Goal: Learn about a topic

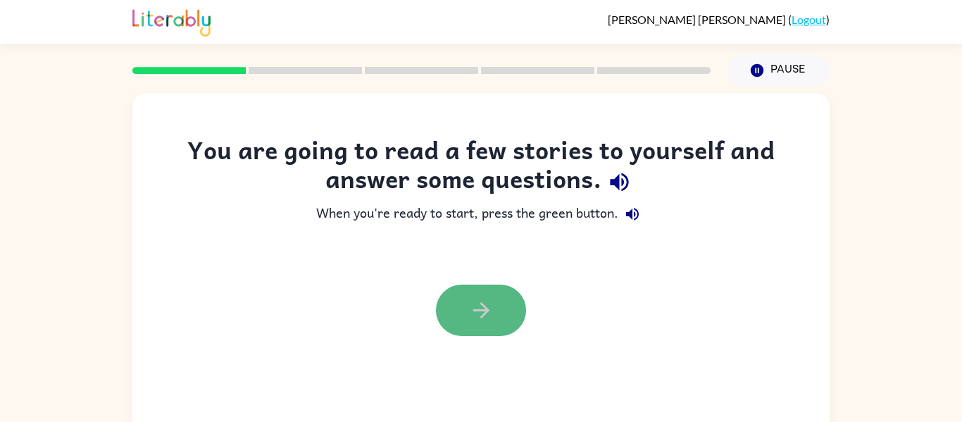
click at [489, 312] on icon "button" at bounding box center [481, 310] width 25 height 25
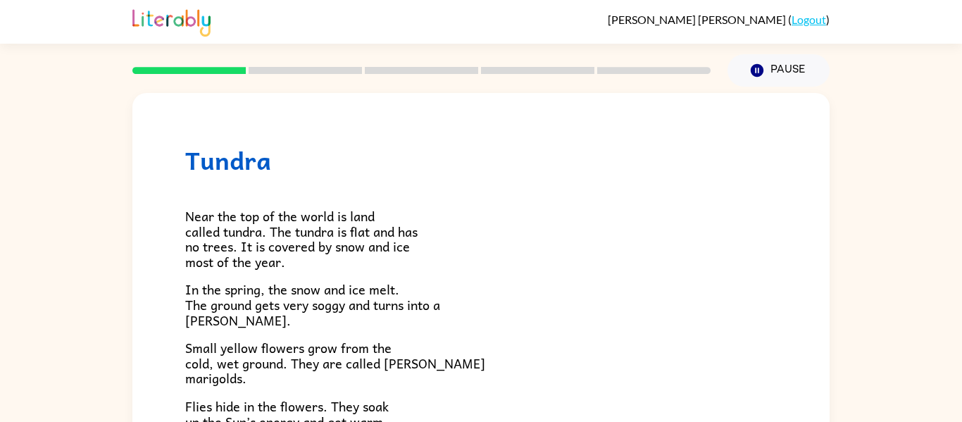
scroll to position [289, 0]
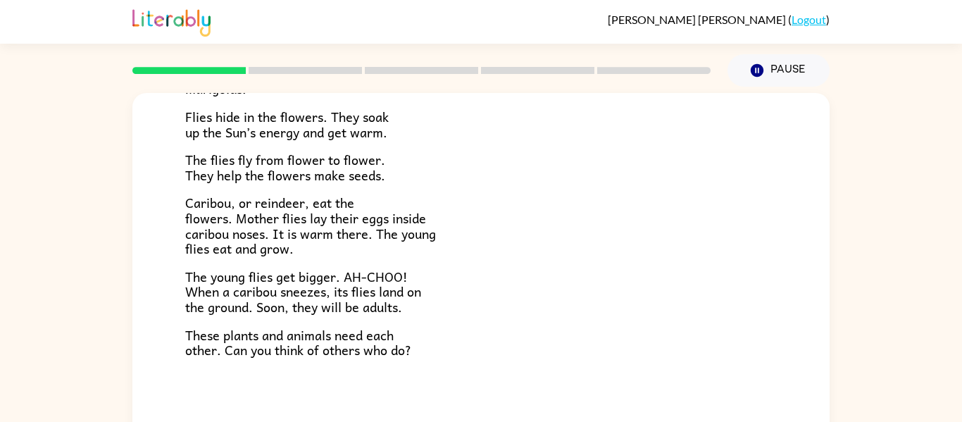
click at [453, 265] on div "Near the top of the world is land called tundra. The tundra is flat and has no …" at bounding box center [480, 121] width 591 height 472
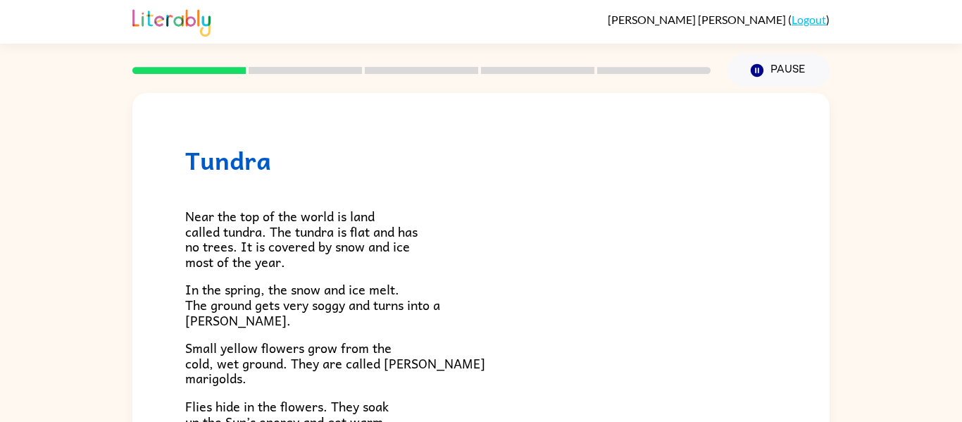
scroll to position [289, 0]
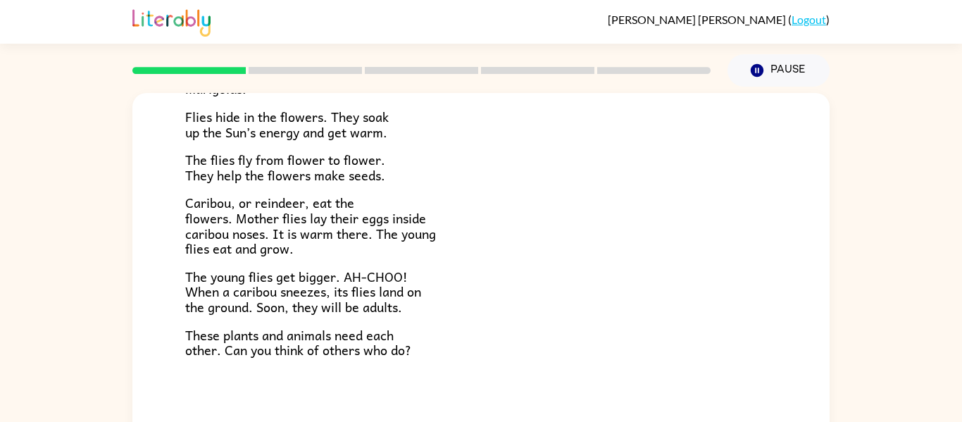
click at [289, 69] on rect at bounding box center [305, 70] width 113 height 7
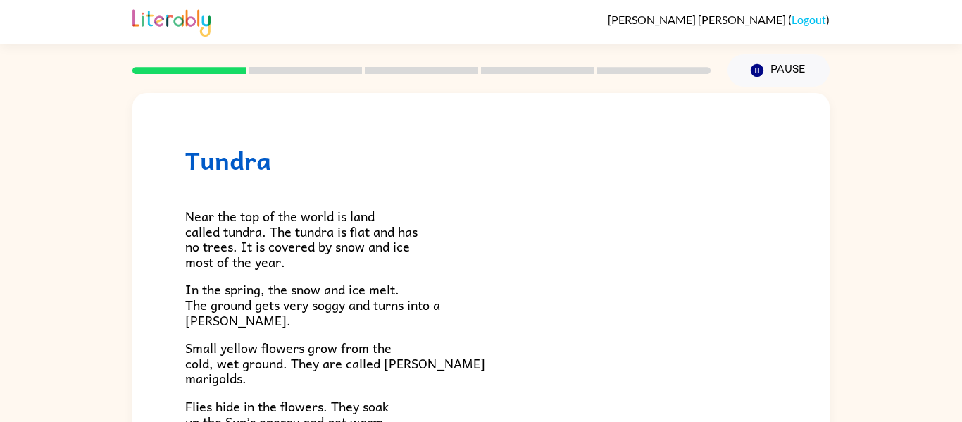
scroll to position [289, 0]
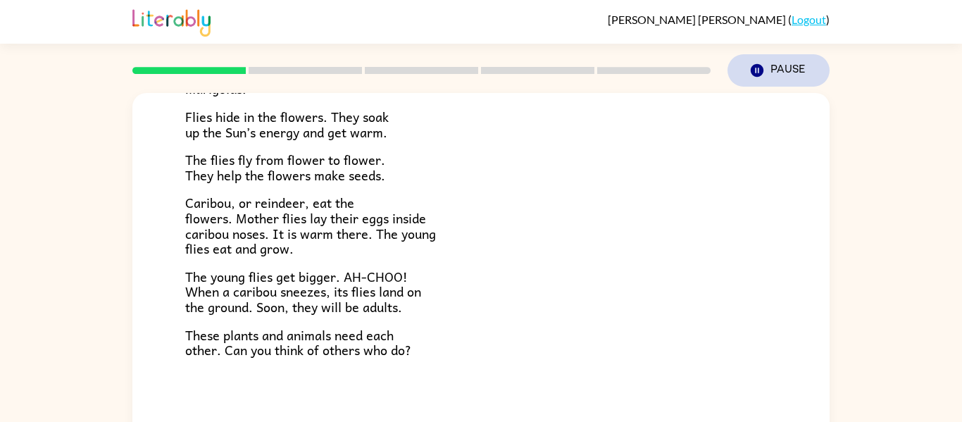
click at [786, 60] on button "Pause Pause" at bounding box center [778, 70] width 102 height 32
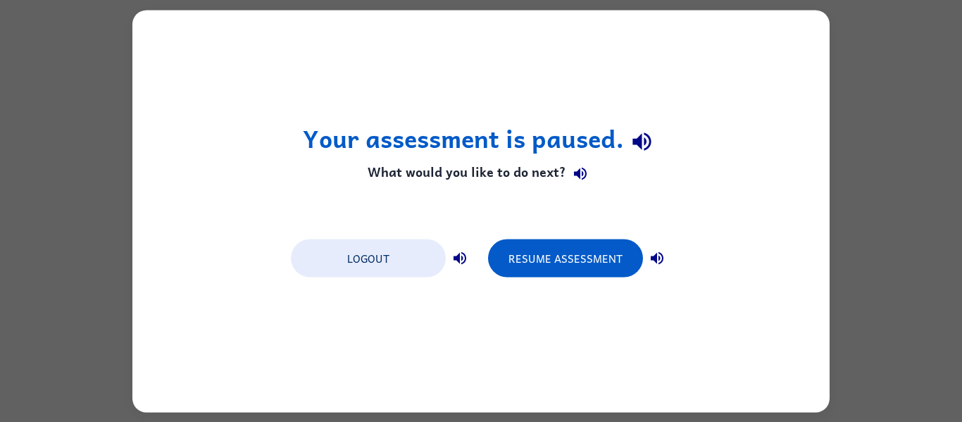
click at [794, 63] on div "Your assessment is paused. What would you like to do next? Logout Resume Assess…" at bounding box center [480, 211] width 697 height 402
